Goal: Information Seeking & Learning: Check status

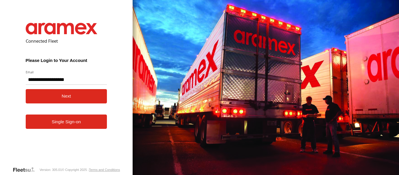
type input "**********"
click at [77, 90] on button "Next" at bounding box center [67, 96] width 82 height 14
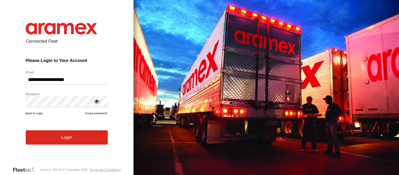
click at [87, 143] on button "Login" at bounding box center [67, 137] width 82 height 14
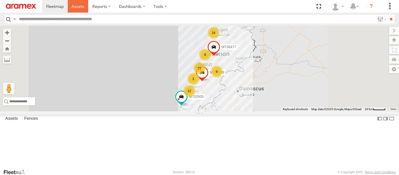
click at [82, 4] on span at bounding box center [78, 7] width 13 height 6
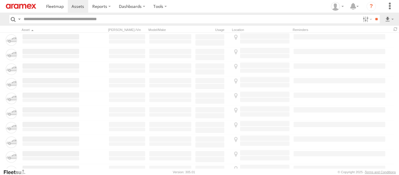
click at [76, 19] on input "text" at bounding box center [191, 19] width 340 height 8
type input "***"
click at [373, 15] on input "**" at bounding box center [376, 19] width 7 height 8
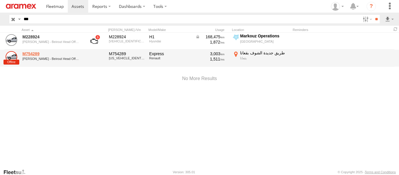
click at [28, 53] on link "M754289" at bounding box center [51, 53] width 57 height 5
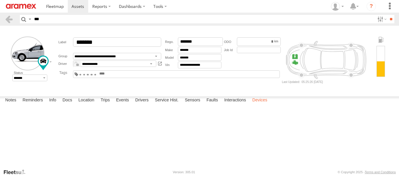
click at [257, 105] on label "Devices" at bounding box center [260, 101] width 21 height 8
drag, startPoint x: 61, startPoint y: 120, endPoint x: 29, endPoint y: 120, distance: 31.9
click at [0, 0] on div "353635113533471" at bounding box center [0, 0] width 0 height 0
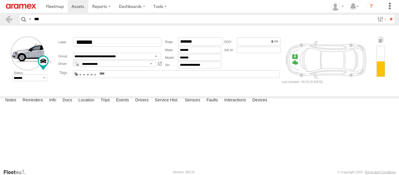
click at [0, 0] on div "353635113533471" at bounding box center [0, 0] width 0 height 0
click at [105, 105] on label "Trips" at bounding box center [105, 101] width 15 height 8
click at [88, 105] on label "Location" at bounding box center [86, 101] width 22 height 8
drag, startPoint x: 134, startPoint y: 127, endPoint x: 159, endPoint y: 139, distance: 28.0
click at [0, 0] on div "M754289" at bounding box center [0, 0] width 0 height 0
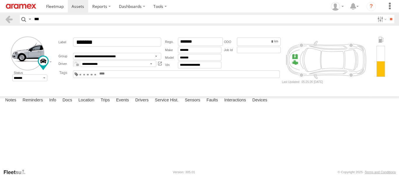
drag, startPoint x: 130, startPoint y: 126, endPoint x: 158, endPoint y: 133, distance: 28.7
click at [0, 0] on div "M754289" at bounding box center [0, 0] width 0 height 0
drag, startPoint x: 130, startPoint y: 138, endPoint x: 173, endPoint y: 134, distance: 43.4
click at [0, 0] on div "M754289" at bounding box center [0, 0] width 0 height 0
drag, startPoint x: 156, startPoint y: 135, endPoint x: 182, endPoint y: 120, distance: 30.1
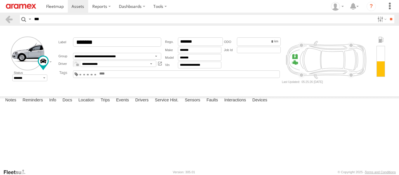
click at [0, 0] on div "M754289" at bounding box center [0, 0] width 0 height 0
drag, startPoint x: 172, startPoint y: 142, endPoint x: 186, endPoint y: 143, distance: 13.8
click at [0, 0] on div "M754289" at bounding box center [0, 0] width 0 height 0
click at [0, 0] on span at bounding box center [0, 0] width 0 height 0
click at [0, 0] on link at bounding box center [0, 0] width 0 height 0
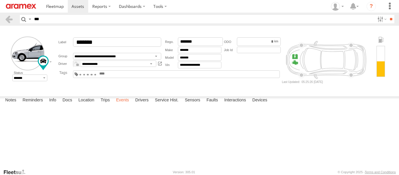
click at [120, 105] on label "Events" at bounding box center [122, 101] width 19 height 8
click at [0, 0] on link at bounding box center [0, 0] width 0 height 0
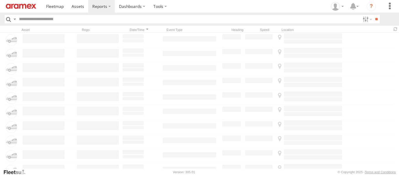
type input "**********"
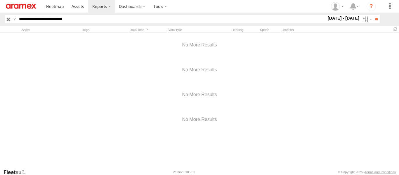
click at [9, 20] on input "button" at bounding box center [9, 19] width 8 height 8
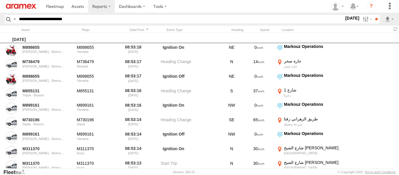
click at [71, 20] on input "**********" at bounding box center [181, 19] width 328 height 8
click at [167, 8] on label at bounding box center [160, 6] width 22 height 13
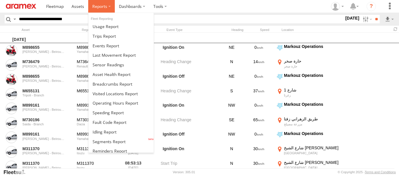
click at [105, 8] on span at bounding box center [99, 7] width 15 height 6
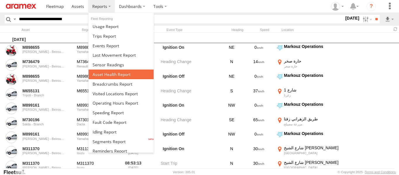
click at [112, 75] on span at bounding box center [112, 75] width 38 height 6
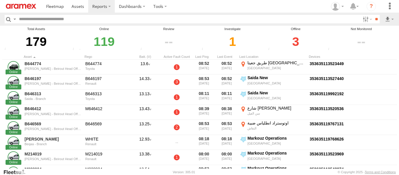
click at [296, 40] on div "3" at bounding box center [296, 42] width 58 height 20
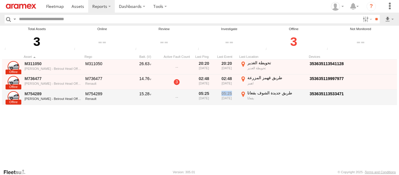
drag, startPoint x: 232, startPoint y: 95, endPoint x: 222, endPoint y: 93, distance: 9.6
click at [222, 93] on div "05:25 [DATE]" at bounding box center [227, 97] width 20 height 14
click at [27, 93] on link "M754289" at bounding box center [53, 93] width 57 height 5
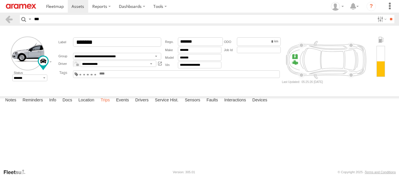
click at [109, 105] on label "Trips" at bounding box center [105, 101] width 15 height 8
click at [85, 105] on label "Location" at bounding box center [86, 101] width 22 height 8
drag, startPoint x: 180, startPoint y: 131, endPoint x: 199, endPoint y: 142, distance: 22.5
click at [0, 0] on div "M754289" at bounding box center [0, 0] width 0 height 0
drag, startPoint x: 191, startPoint y: 128, endPoint x: 249, endPoint y: 164, distance: 68.0
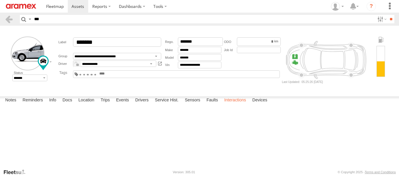
click at [251, 169] on div "Notes Details Reminders Info Docs Location Trips Events Drivers Service Hist. S…" at bounding box center [199, 133] width 399 height 72
drag, startPoint x: 179, startPoint y: 136, endPoint x: 218, endPoint y: 132, distance: 39.2
click at [0, 0] on div "M754289" at bounding box center [0, 0] width 0 height 0
drag, startPoint x: 219, startPoint y: 132, endPoint x: 225, endPoint y: 137, distance: 8.5
click at [0, 0] on div "M754289" at bounding box center [0, 0] width 0 height 0
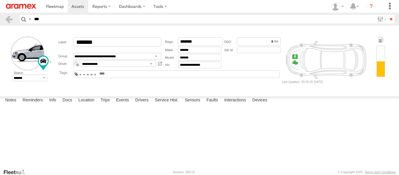
click at [0, 0] on span at bounding box center [0, 0] width 0 height 0
click at [0, 0] on label at bounding box center [0, 0] width 0 height 0
click at [355, 91] on form "**********" at bounding box center [199, 60] width 395 height 64
click at [0, 0] on label at bounding box center [0, 0] width 0 height 0
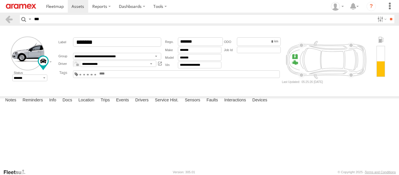
click at [0, 0] on label at bounding box center [0, 0] width 0 height 0
click at [0, 0] on span "Basemaps" at bounding box center [0, 0] width 0 height 0
click at [0, 0] on span "Satellite" at bounding box center [0, 0] width 0 height 0
drag, startPoint x: 204, startPoint y: 138, endPoint x: 236, endPoint y: 123, distance: 35.6
click at [0, 0] on div "M754289 M754289 Mar Roukoz - Beirout Head Office طريق جديدة الشوف بقعاتا بقعاتا…" at bounding box center [0, 0] width 0 height 0
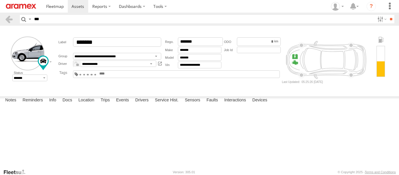
drag, startPoint x: 238, startPoint y: 128, endPoint x: 228, endPoint y: 132, distance: 11.1
click at [0, 0] on div "M754289 M754289 Mar Roukoz - Beirout Head Office طريق جديدة الشوف بقعاتا بقعاتا…" at bounding box center [0, 0] width 0 height 0
drag, startPoint x: 201, startPoint y: 137, endPoint x: 235, endPoint y: 150, distance: 35.9
click at [0, 0] on div "M754289 M754289 Mar Roukoz - Beirout Head Office طريق جديدة الشوف بقعاتا بقعاتا…" at bounding box center [0, 0] width 0 height 0
click at [0, 0] on div "M754289 Mar Roukoz - Beirout Head Office طريق جديدة الشوف بقعاتا بقعاتا 33.6625…" at bounding box center [0, 0] width 0 height 0
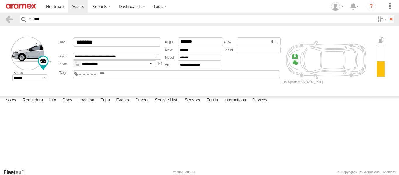
click at [0, 0] on div "M754289 Mar Roukoz - Beirout Head Office طريق جديدة الشوف بقعاتا بقعاتا 33.6625…" at bounding box center [0, 0] width 0 height 0
click at [0, 0] on div at bounding box center [0, 0] width 0 height 0
click at [0, 0] on link at bounding box center [0, 0] width 0 height 0
click at [10, 21] on link at bounding box center [9, 19] width 8 height 8
click at [108, 105] on label "Trips" at bounding box center [105, 101] width 15 height 8
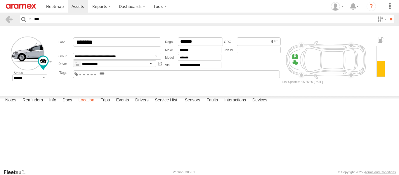
click at [93, 105] on label "Location" at bounding box center [86, 101] width 22 height 8
drag, startPoint x: 167, startPoint y: 139, endPoint x: 209, endPoint y: 163, distance: 48.2
click at [208, 163] on div "Notes Details Reminders Info Docs Location Trips Events Drivers Service Hist. S…" at bounding box center [199, 133] width 399 height 72
drag, startPoint x: 141, startPoint y: 130, endPoint x: 252, endPoint y: 153, distance: 114.0
click at [0, 0] on div "M754289" at bounding box center [0, 0] width 0 height 0
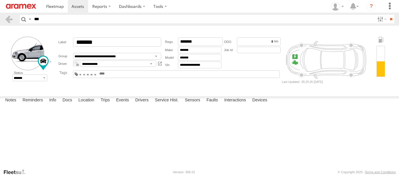
drag, startPoint x: 216, startPoint y: 136, endPoint x: 237, endPoint y: 137, distance: 21.4
click at [0, 0] on div "M754289" at bounding box center [0, 0] width 0 height 0
drag, startPoint x: 206, startPoint y: 138, endPoint x: 231, endPoint y: 139, distance: 25.2
click at [0, 0] on div "M754289" at bounding box center [0, 0] width 0 height 0
drag, startPoint x: 180, startPoint y: 136, endPoint x: 195, endPoint y: 139, distance: 15.1
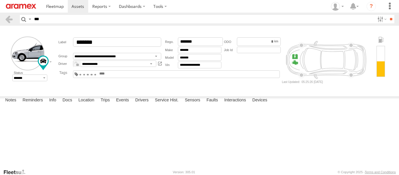
click at [0, 0] on div "M754289" at bounding box center [0, 0] width 0 height 0
drag, startPoint x: 155, startPoint y: 141, endPoint x: 201, endPoint y: 151, distance: 46.3
click at [0, 0] on div "M754289" at bounding box center [0, 0] width 0 height 0
drag, startPoint x: 230, startPoint y: 139, endPoint x: 224, endPoint y: 104, distance: 35.0
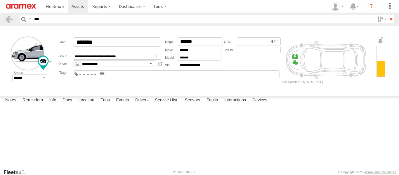
click at [0, 0] on div "M754289" at bounding box center [0, 0] width 0 height 0
drag, startPoint x: 222, startPoint y: 116, endPoint x: 217, endPoint y: 127, distance: 12.6
click at [0, 0] on div "M754289" at bounding box center [0, 0] width 0 height 0
click at [264, 105] on label "Devices" at bounding box center [260, 101] width 21 height 8
click at [241, 105] on label "Interactions" at bounding box center [236, 101] width 28 height 8
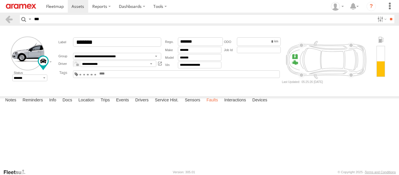
click at [209, 105] on label "Faults" at bounding box center [212, 101] width 17 height 8
click at [196, 105] on label "Sensors" at bounding box center [192, 101] width 21 height 8
click at [0, 0] on span "Segment Stop Event ID" at bounding box center [0, 0] width 0 height 0
click at [0, 0] on label "Close" at bounding box center [0, 0] width 0 height 0
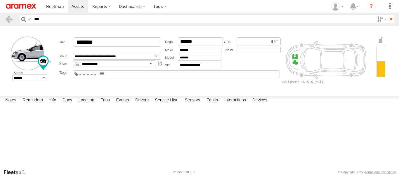
scroll to position [292, 0]
click at [0, 0] on label "Close" at bounding box center [0, 0] width 0 height 0
click at [9, 19] on link at bounding box center [9, 19] width 8 height 8
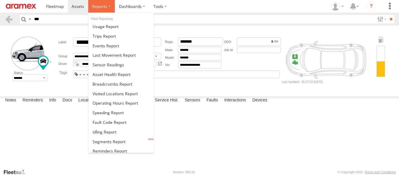
click at [105, 5] on span at bounding box center [99, 7] width 15 height 6
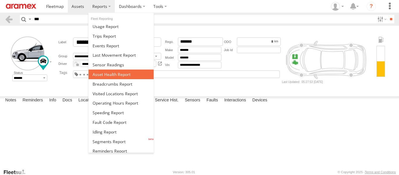
click at [110, 76] on span at bounding box center [112, 75] width 38 height 6
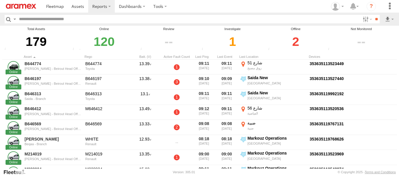
click at [296, 43] on div "2" at bounding box center [296, 42] width 58 height 20
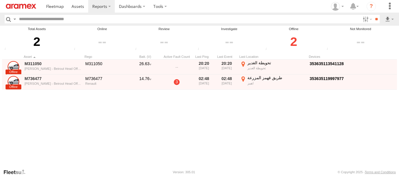
drag, startPoint x: 148, startPoint y: 134, endPoint x: 156, endPoint y: 135, distance: 7.7
click at [149, 134] on div "M311050 Mar Roukoz - Beirout Head Office M311050 26.63 20:20 [DATE] 20:20 [DATE…" at bounding box center [206, 114] width 409 height 109
